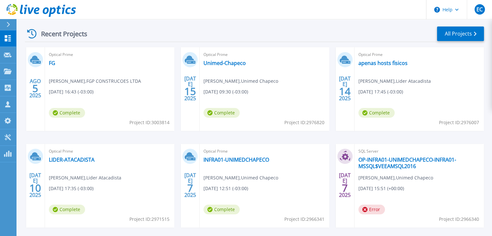
scroll to position [97, 0]
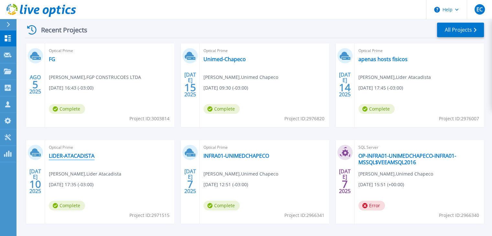
click at [82, 159] on link "LIDER-ATACADISTA" at bounding box center [72, 156] width 46 height 6
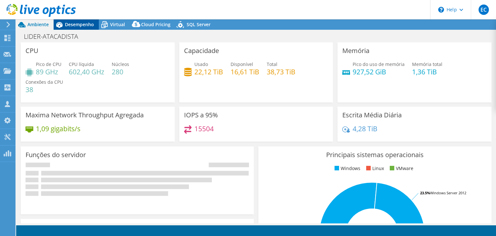
select select "USD"
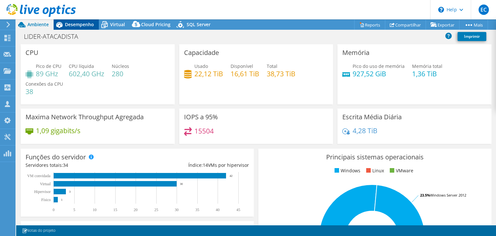
click at [81, 24] on span "Desempenho" at bounding box center [79, 24] width 29 height 6
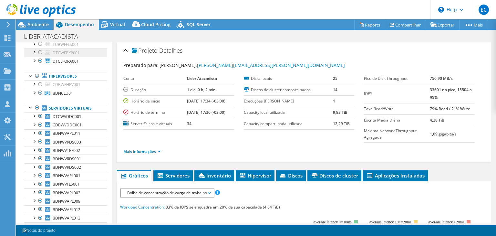
scroll to position [65, 0]
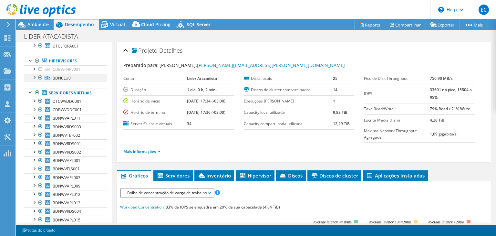
click at [36, 77] on div at bounding box center [34, 77] width 6 height 6
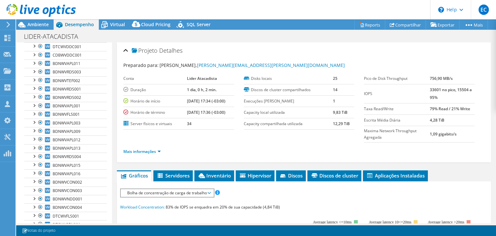
scroll to position [0, 0]
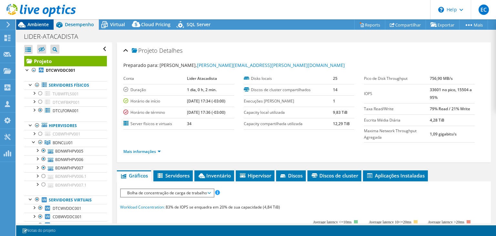
click at [40, 25] on span "Ambiente" at bounding box center [37, 24] width 21 height 6
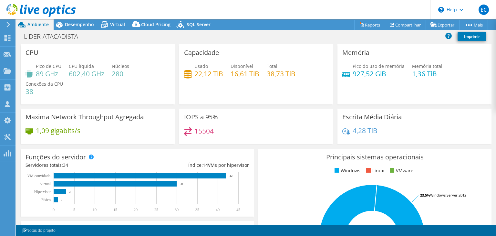
click at [385, 117] on h3 "Escrita Média Diária" at bounding box center [372, 116] width 59 height 7
